Goal: Check status: Check status

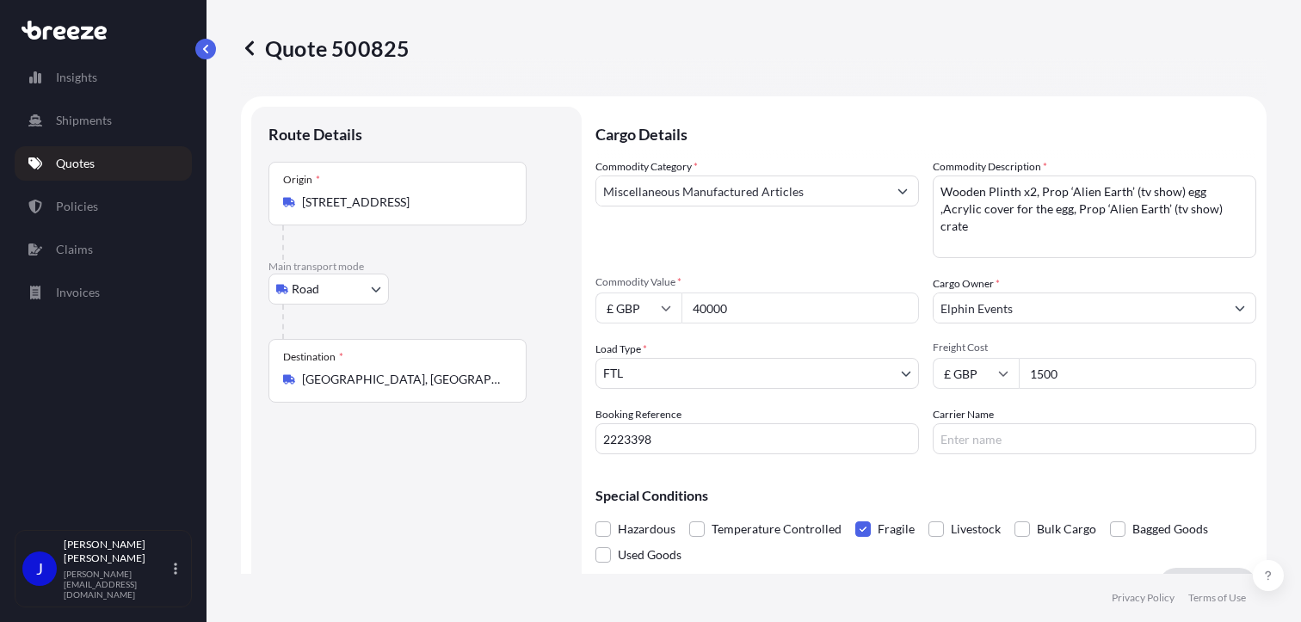
select select "Road"
select select "2"
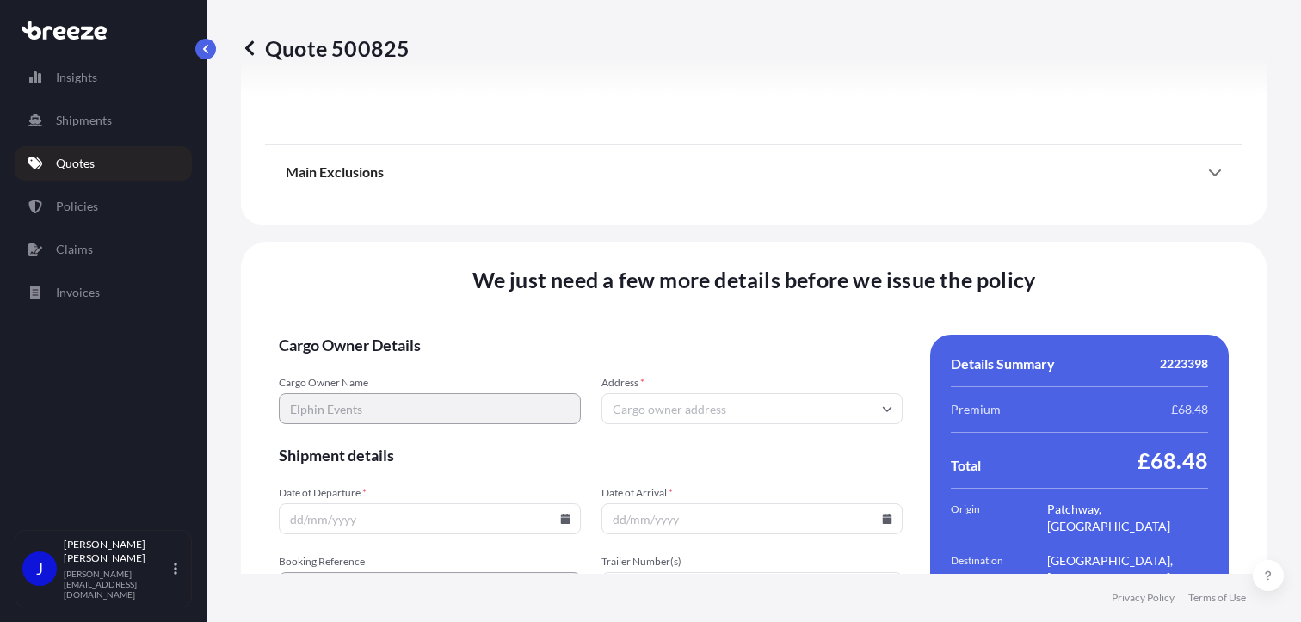
scroll to position [2144, 0]
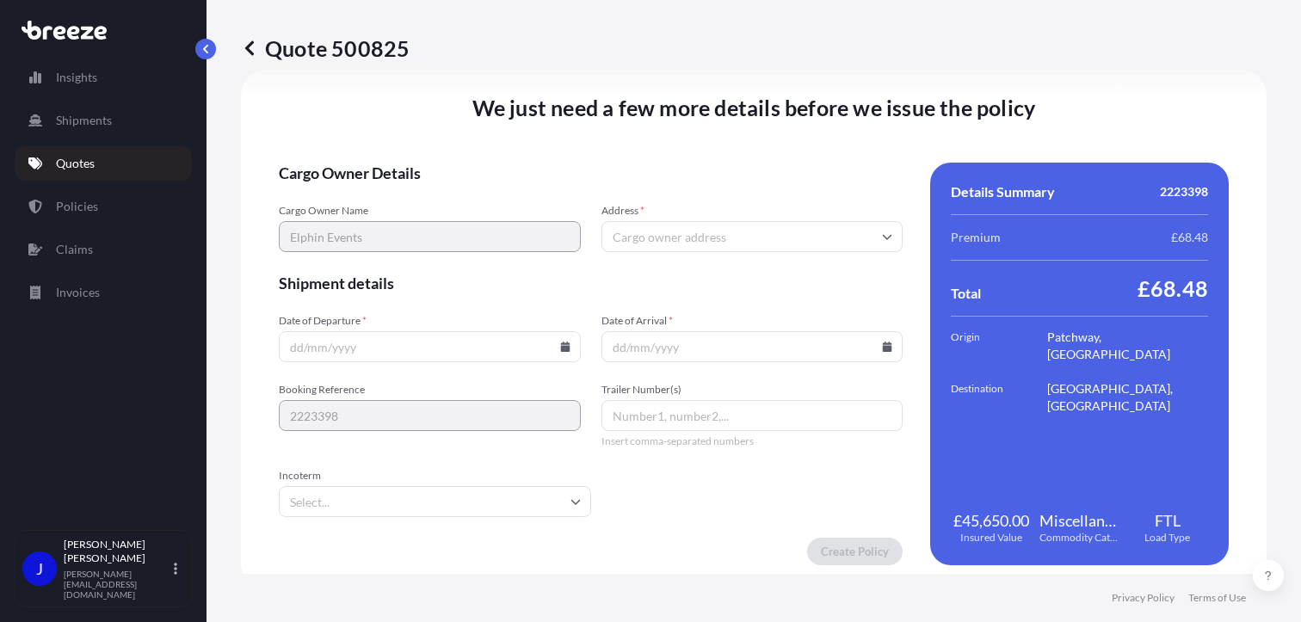
click at [560, 347] on icon at bounding box center [564, 346] width 9 height 10
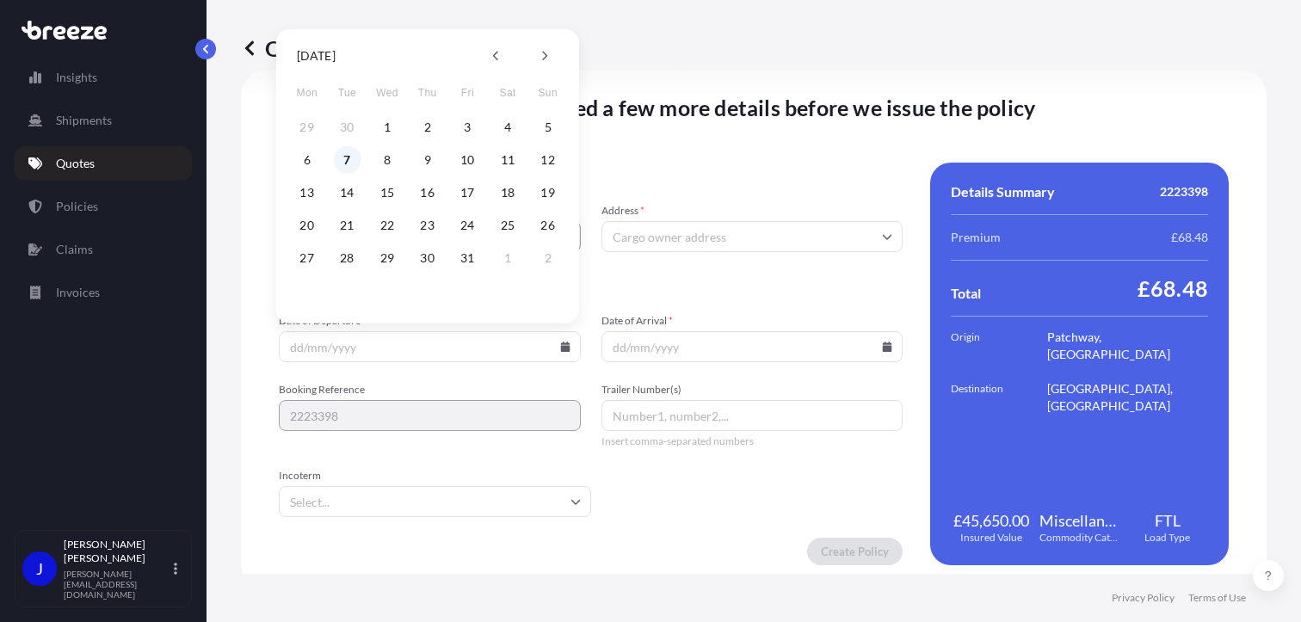
click at [346, 158] on button "7" at bounding box center [347, 160] width 28 height 28
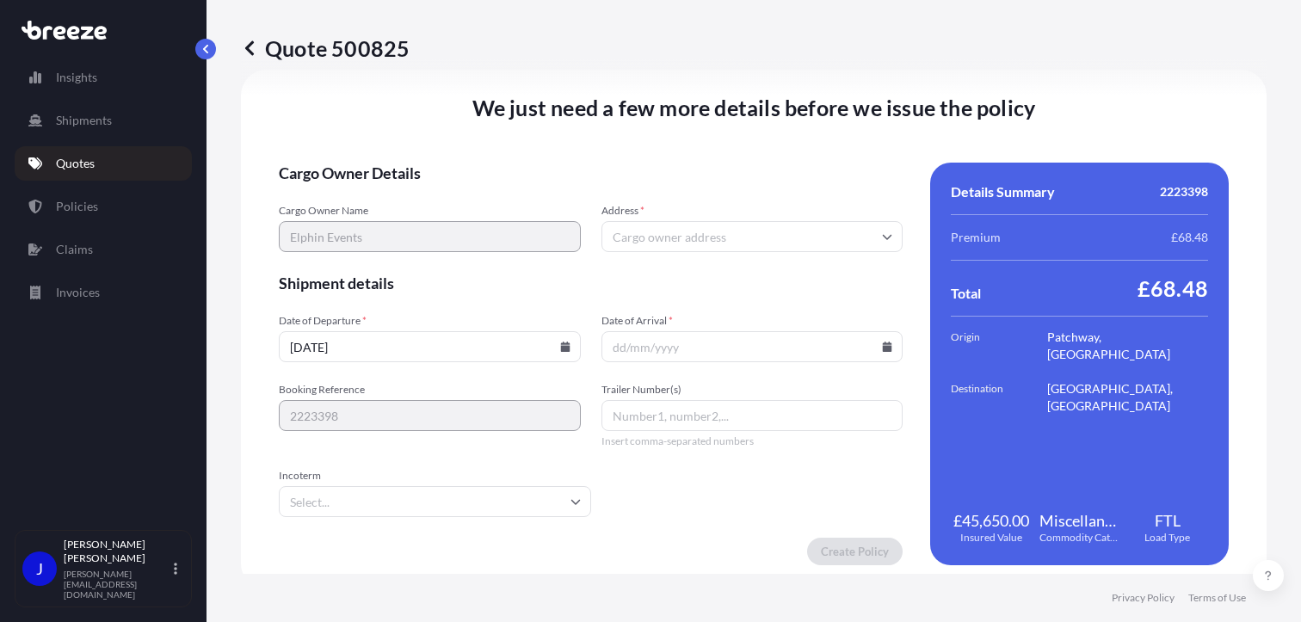
type input "[DATE]"
click at [882, 343] on icon at bounding box center [887, 346] width 10 height 10
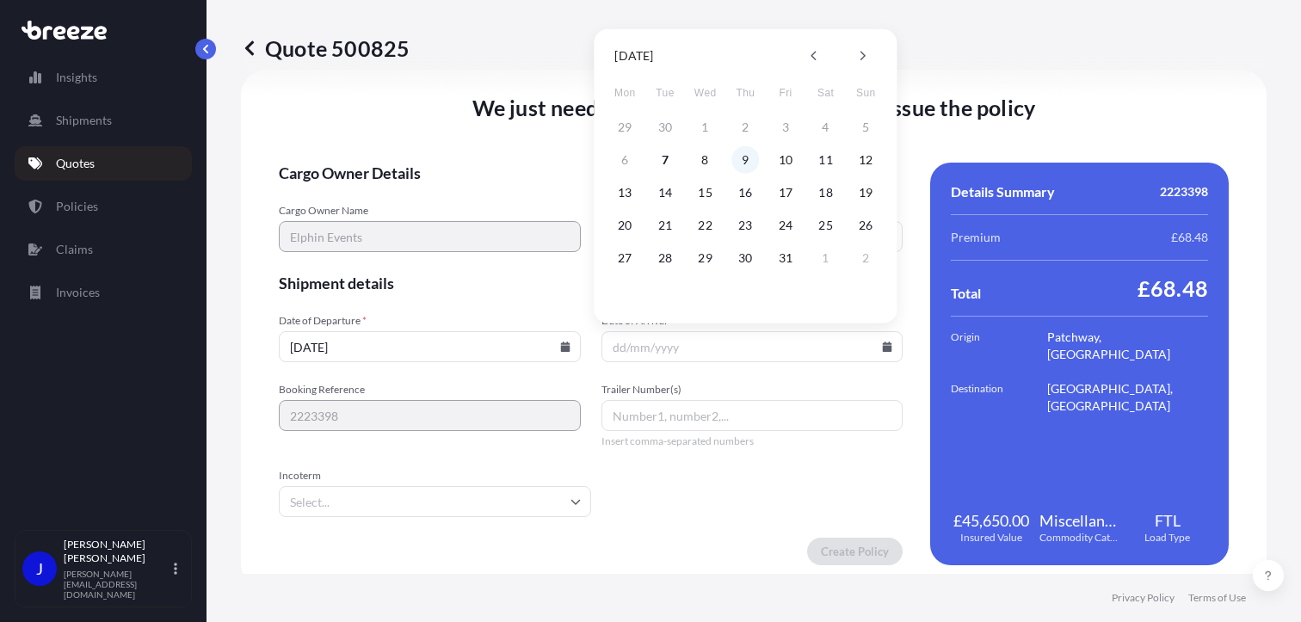
click at [749, 157] on button "9" at bounding box center [745, 160] width 28 height 28
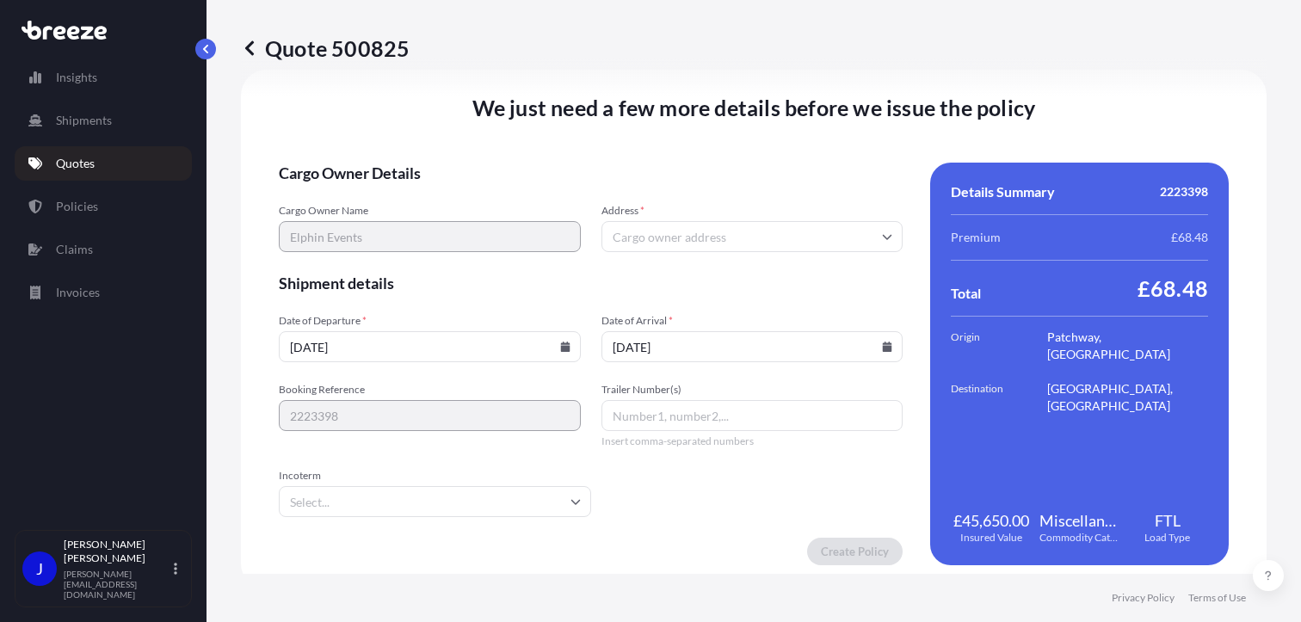
type input "[DATE]"
click at [710, 507] on form "Cargo Owner Details Cargo Owner Name Elphin Events Address * Shipment details D…" at bounding box center [591, 364] width 624 height 403
click at [635, 237] on input "Address *" at bounding box center [752, 236] width 302 height 31
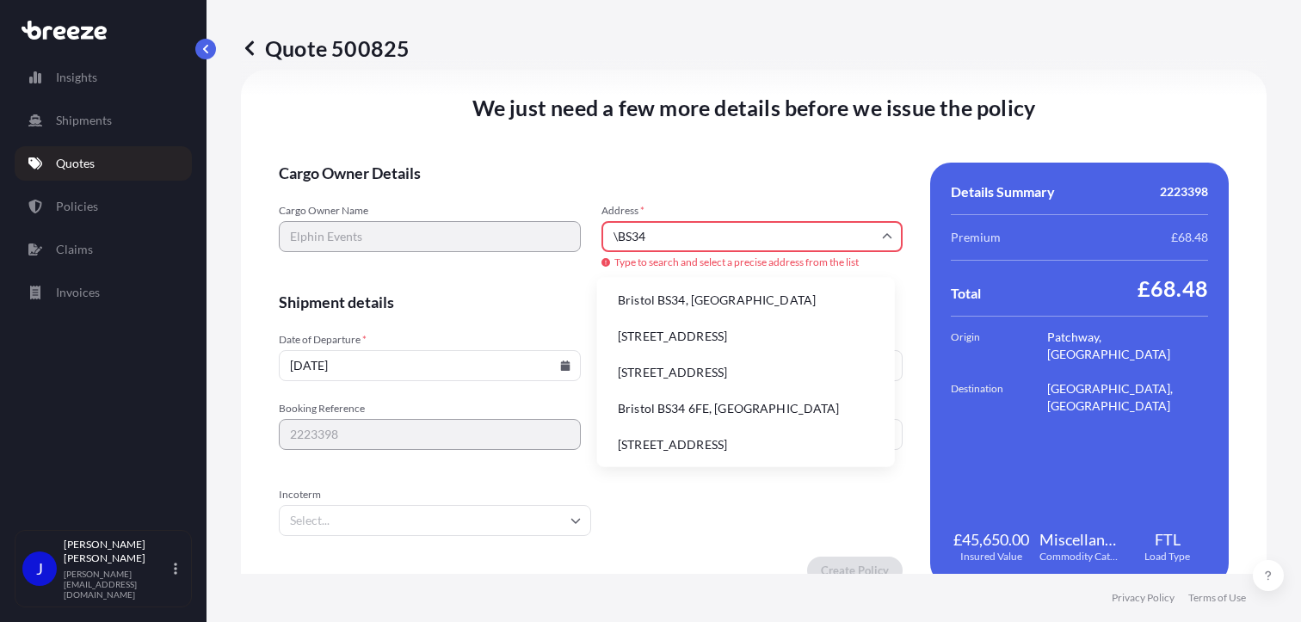
click at [617, 231] on input "\BS34" at bounding box center [752, 236] width 302 height 31
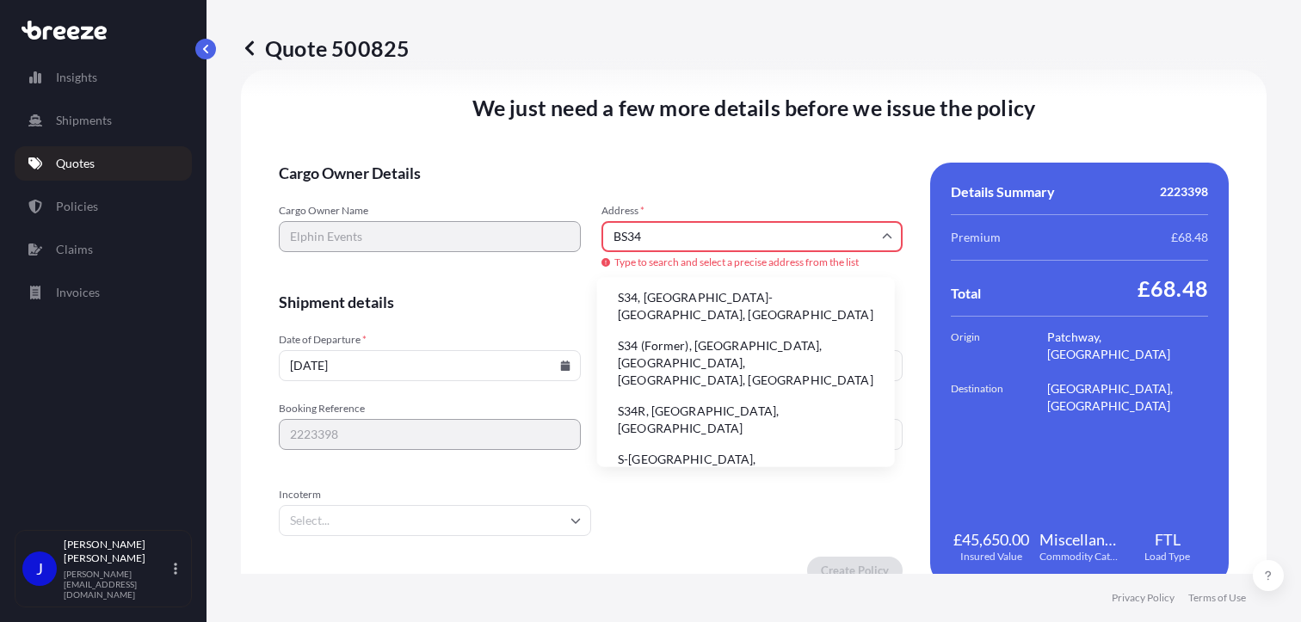
click at [667, 233] on input "BS34" at bounding box center [752, 236] width 302 height 31
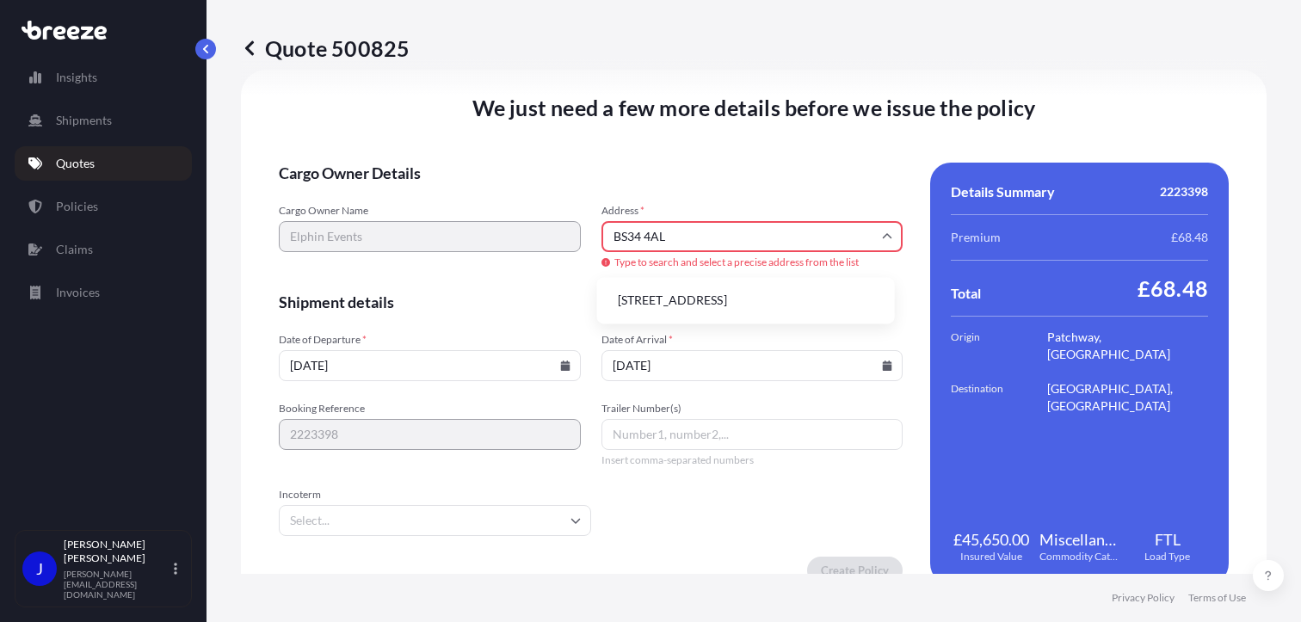
click at [695, 301] on li "[STREET_ADDRESS]" at bounding box center [746, 300] width 284 height 33
type input "[STREET_ADDRESS]"
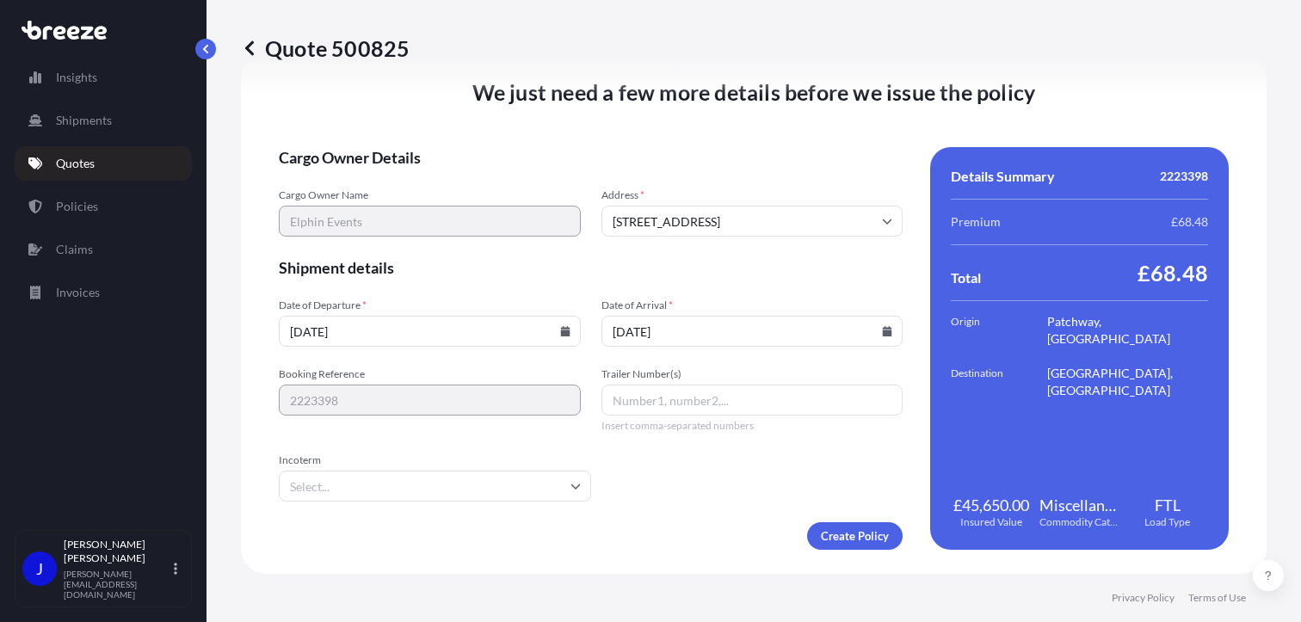
scroll to position [2144, 0]
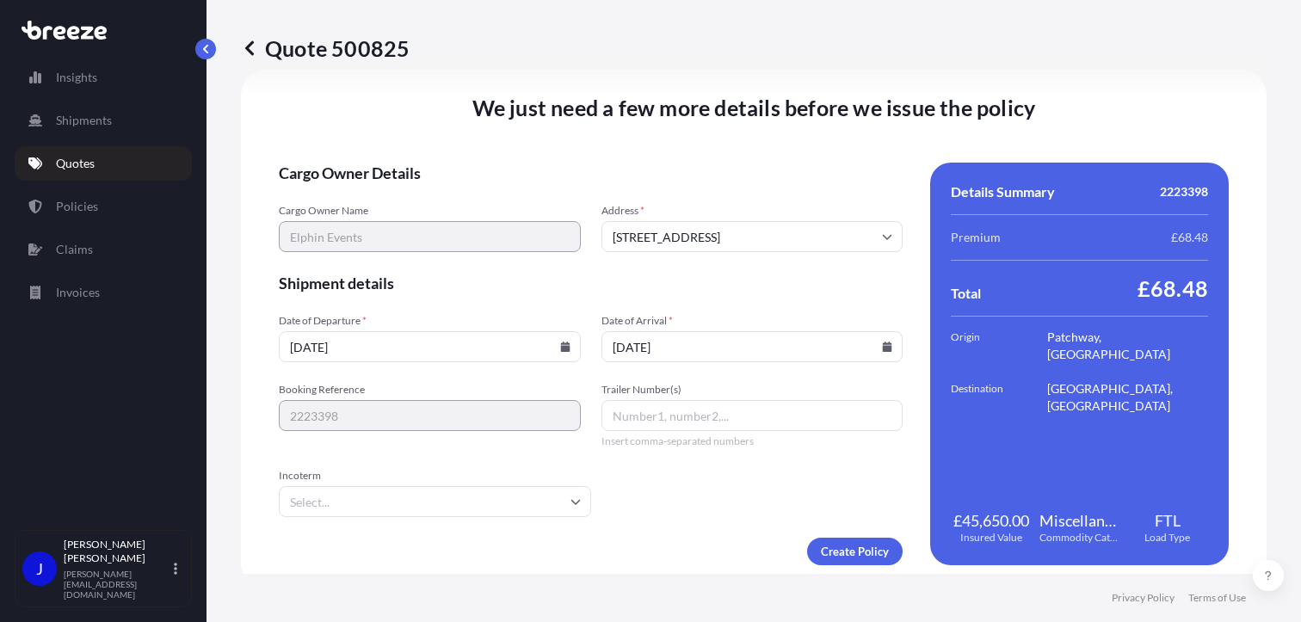
click at [745, 188] on form "Cargo Owner Details Cargo Owner Name Elphin Events Address * [GEOGRAPHIC_DATA] …" at bounding box center [591, 364] width 624 height 403
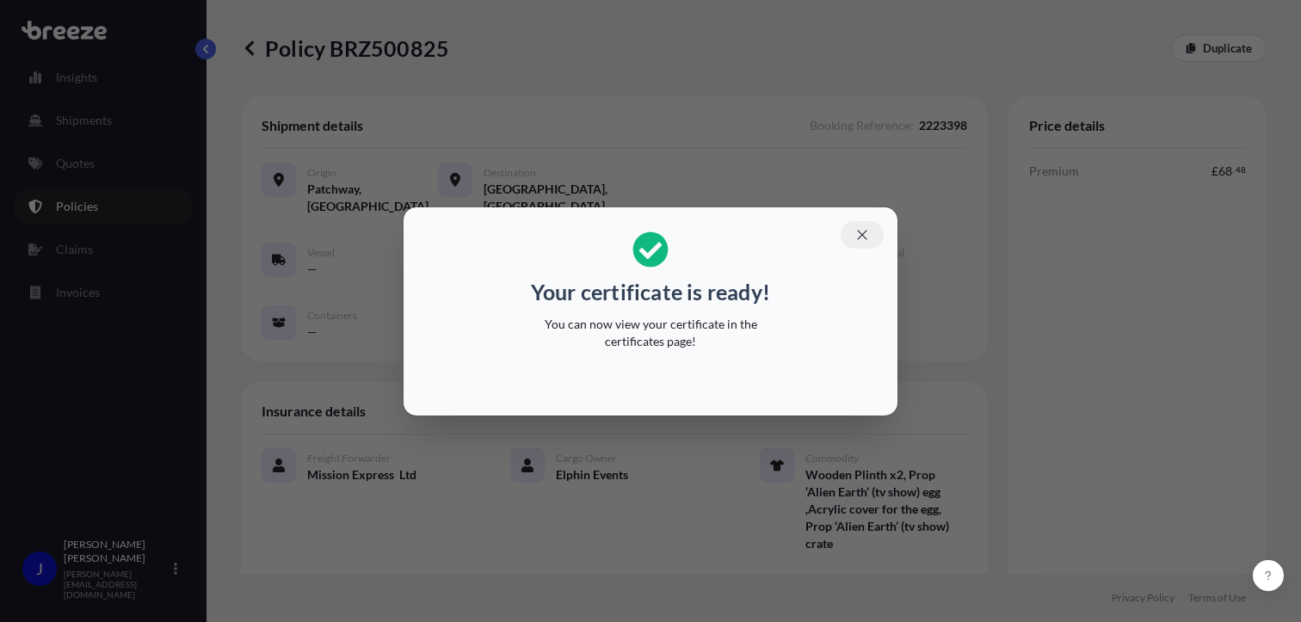
click at [862, 230] on icon "button" at bounding box center [861, 234] width 15 height 15
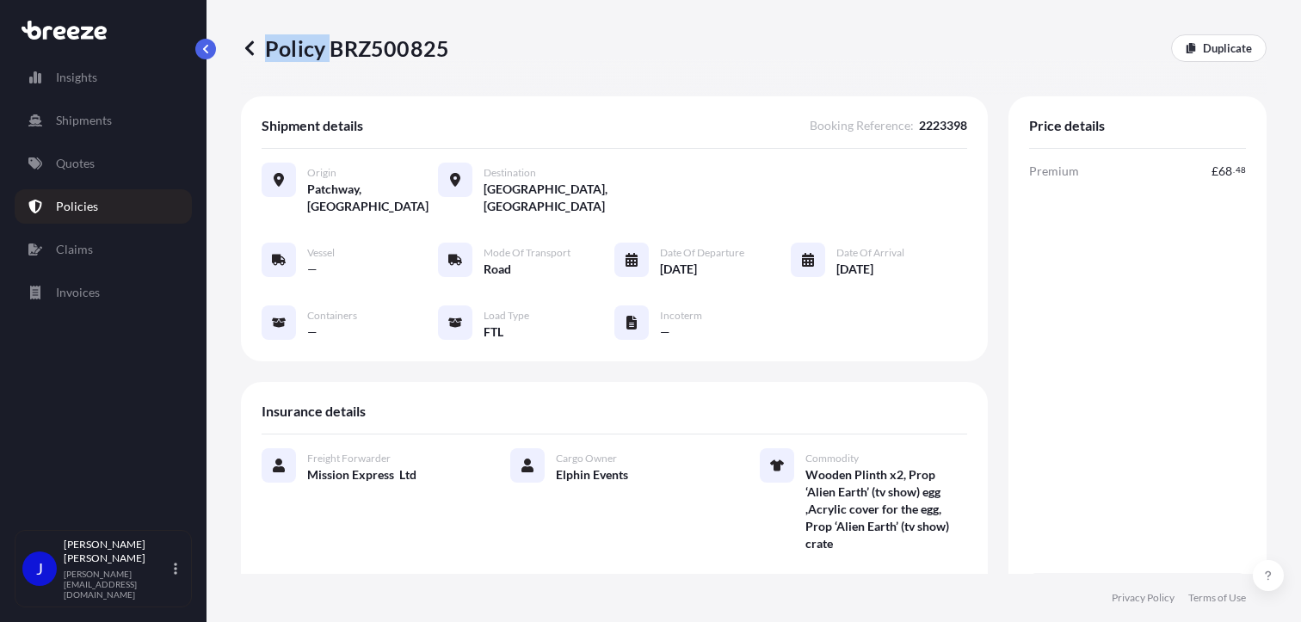
drag, startPoint x: 334, startPoint y: 51, endPoint x: 461, endPoint y: 58, distance: 127.5
click at [461, 58] on div "Policy BRZ500825 Duplicate" at bounding box center [753, 48] width 1025 height 28
drag, startPoint x: 461, startPoint y: 58, endPoint x: 375, endPoint y: 75, distance: 87.6
click at [382, 75] on div "Policy BRZ500825 Duplicate" at bounding box center [753, 48] width 1025 height 96
drag, startPoint x: 331, startPoint y: 53, endPoint x: 447, endPoint y: 49, distance: 116.2
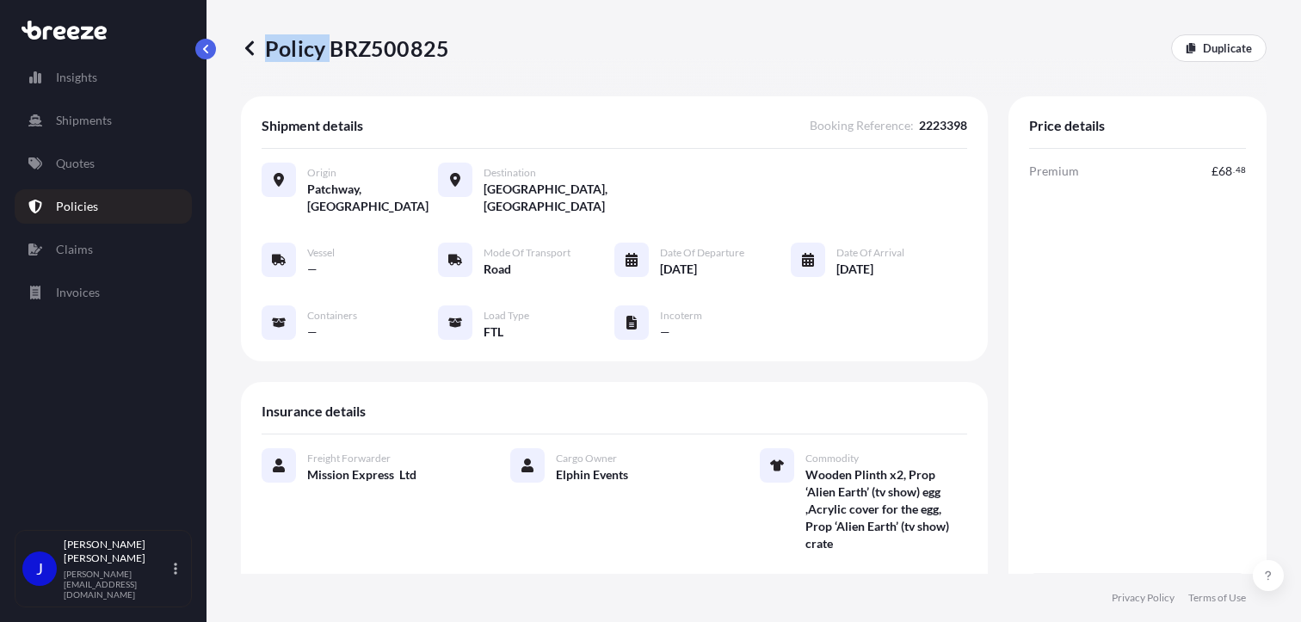
click at [447, 49] on div "Policy BRZ500825 Duplicate" at bounding box center [753, 48] width 1025 height 28
drag, startPoint x: 447, startPoint y: 49, endPoint x: 372, endPoint y: 68, distance: 78.0
click at [372, 68] on div "Policy BRZ500825 Duplicate" at bounding box center [753, 48] width 1025 height 96
drag, startPoint x: 330, startPoint y: 50, endPoint x: 444, endPoint y: 52, distance: 113.6
click at [444, 52] on p "Policy BRZ500825" at bounding box center [345, 48] width 208 height 28
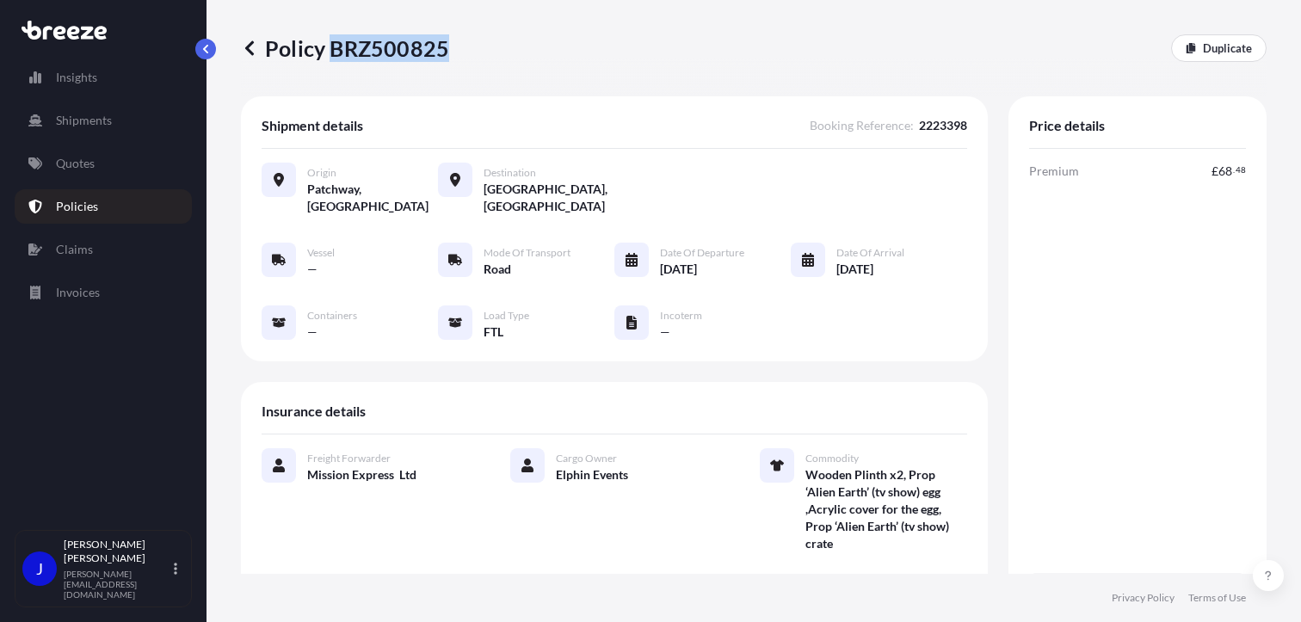
drag, startPoint x: 444, startPoint y: 52, endPoint x: 434, endPoint y: 46, distance: 11.5
copy p "BRZ500825"
